Goal: Find specific page/section: Find specific page/section

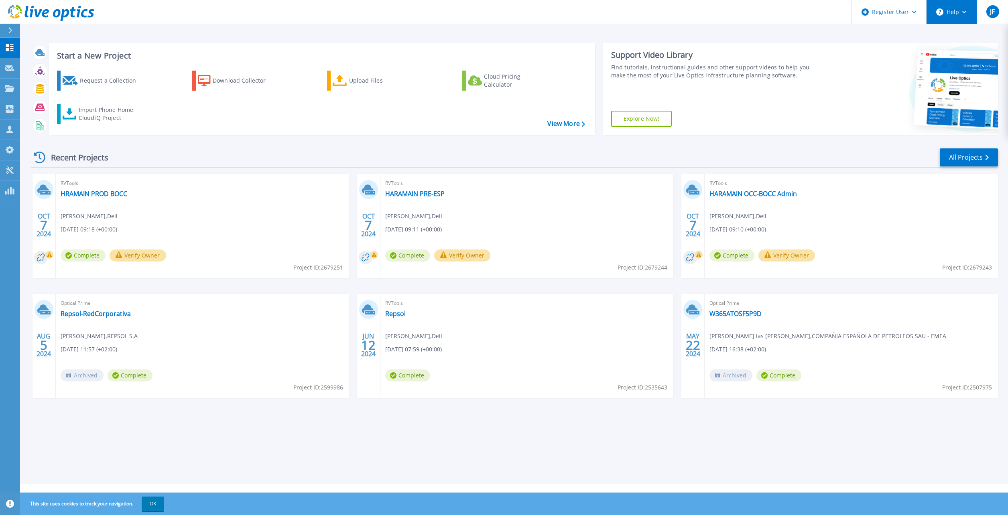
click at [951, 16] on button "Help" at bounding box center [952, 12] width 50 height 24
click at [8, 171] on icon at bounding box center [10, 171] width 10 height 8
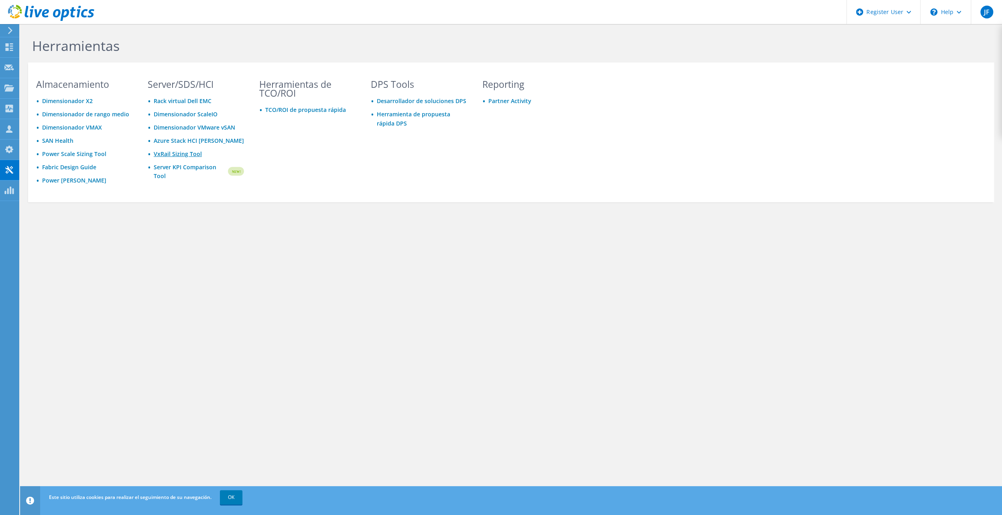
click at [169, 152] on link "VxRail Sizing Tool" at bounding box center [178, 154] width 48 height 8
